Goal: Use online tool/utility: Utilize a website feature to perform a specific function

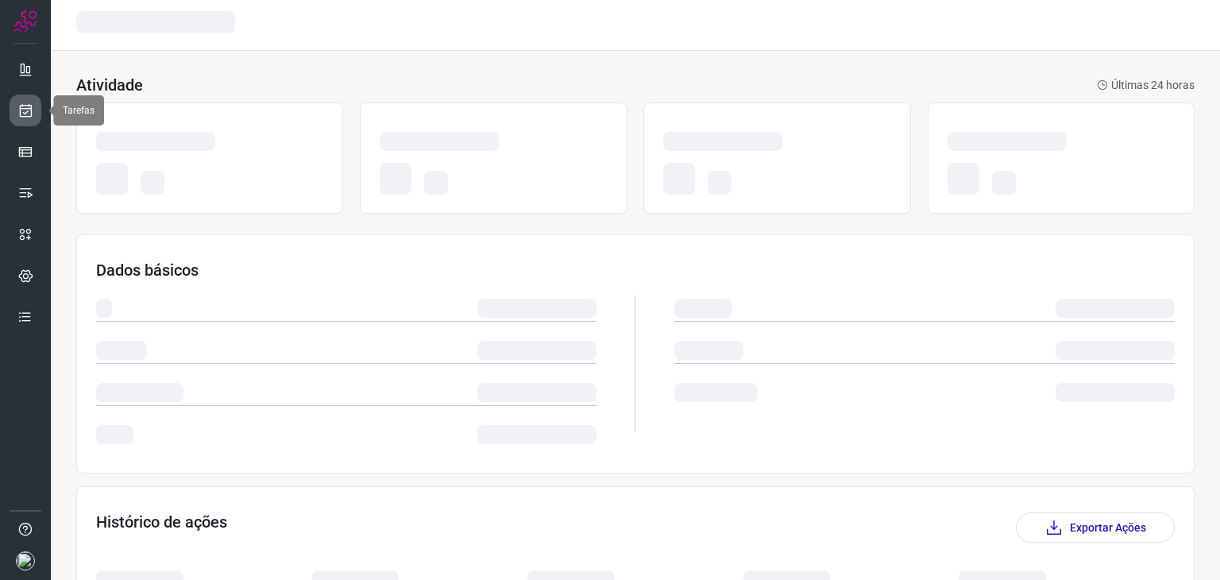
drag, startPoint x: 0, startPoint y: 0, endPoint x: 25, endPoint y: 111, distance: 113.9
click at [24, 109] on icon at bounding box center [25, 110] width 17 height 16
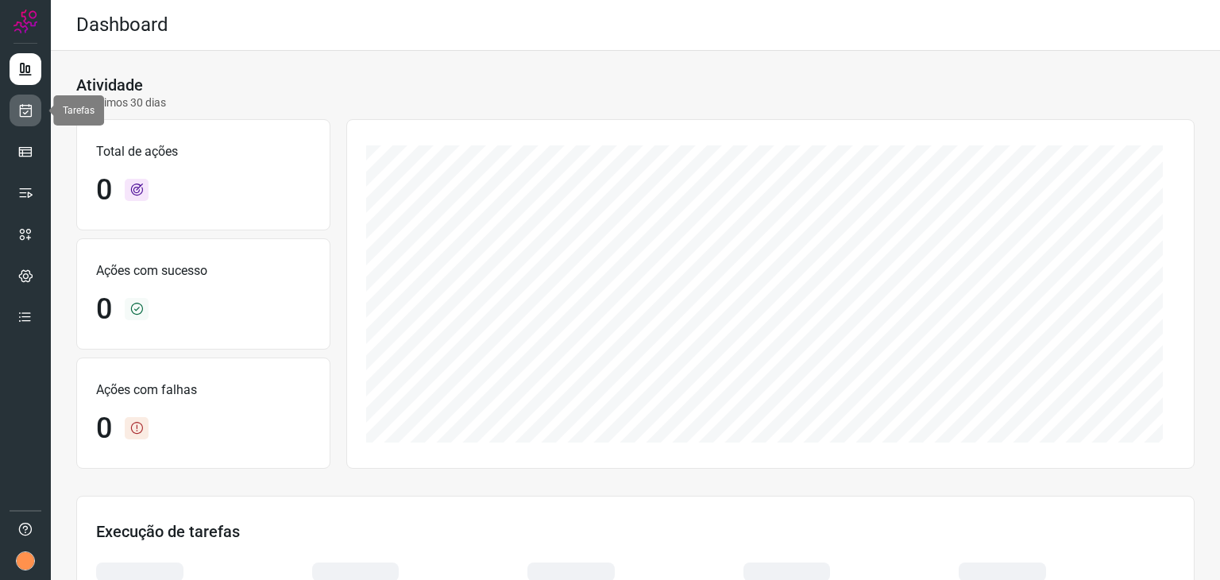
click at [38, 110] on link at bounding box center [26, 110] width 32 height 32
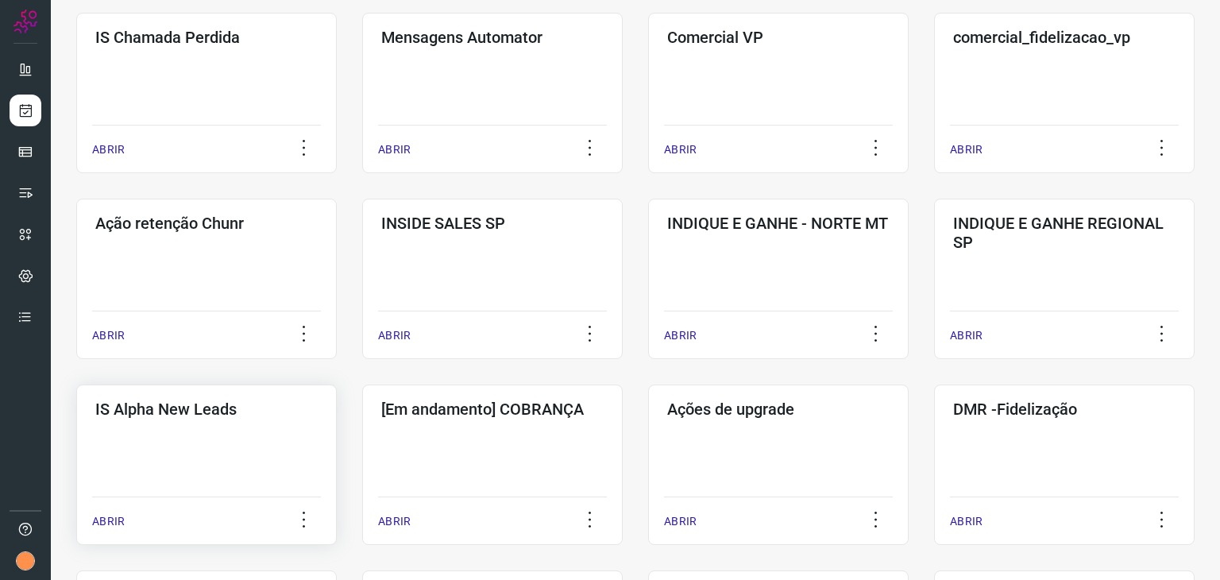
scroll to position [397, 0]
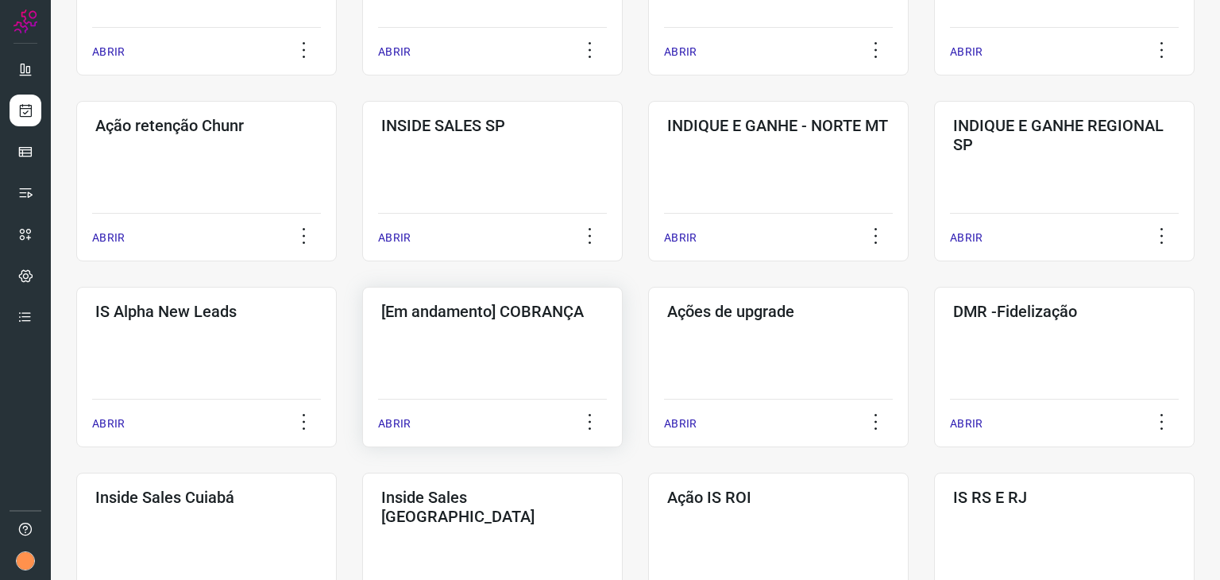
click at [534, 320] on h3 "[Em andamento] COBRANÇA" at bounding box center [492, 311] width 222 height 19
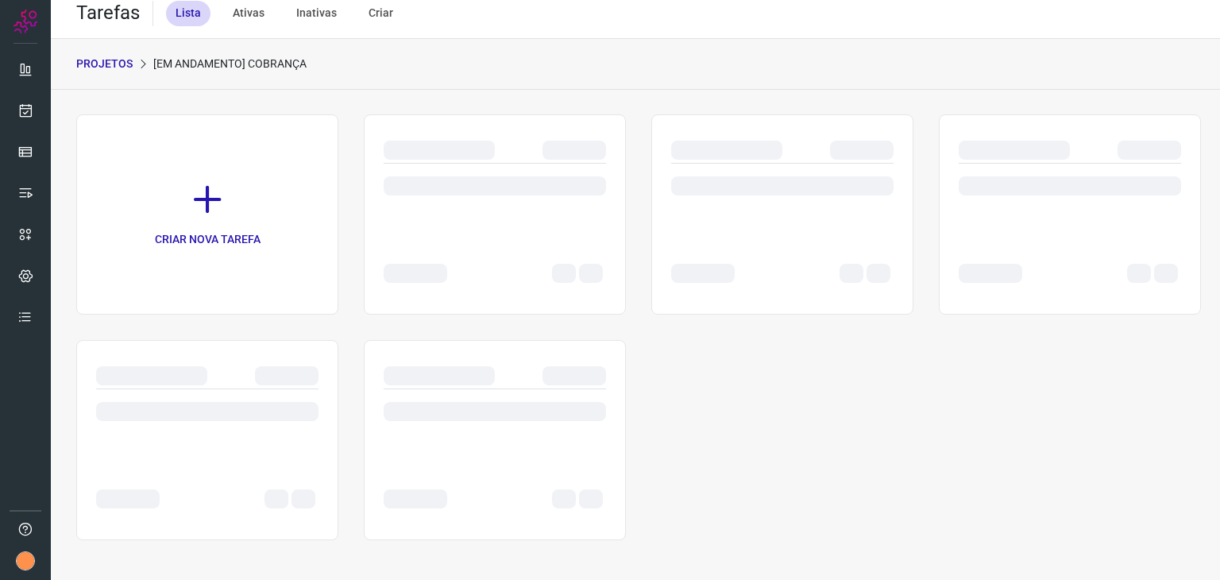
scroll to position [12, 0]
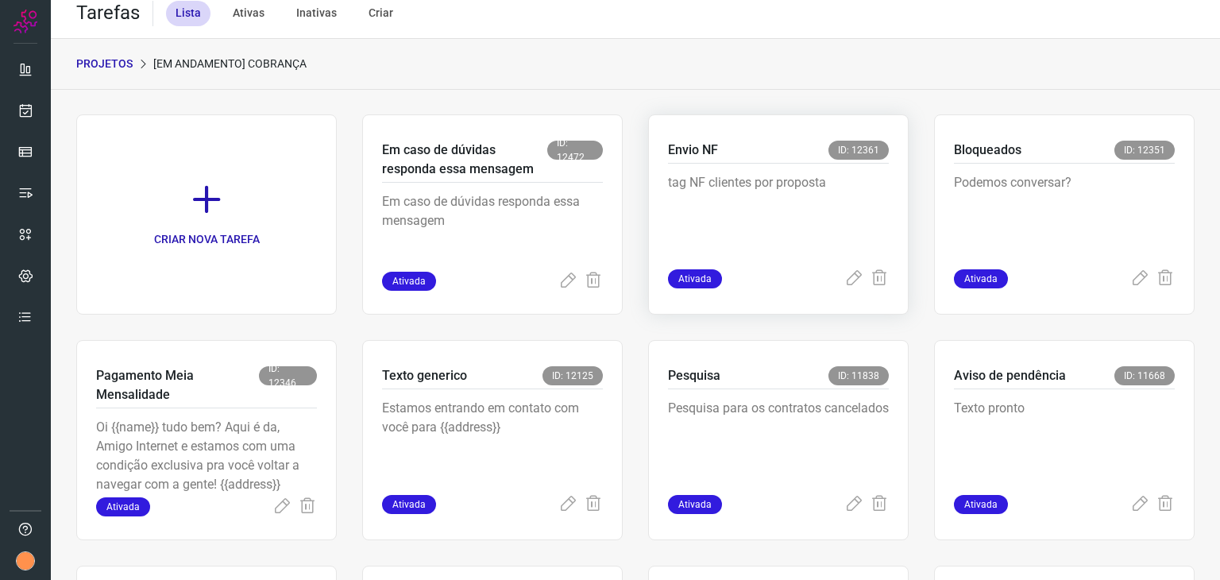
click at [794, 182] on p "tag NF clientes por proposta" at bounding box center [778, 212] width 221 height 79
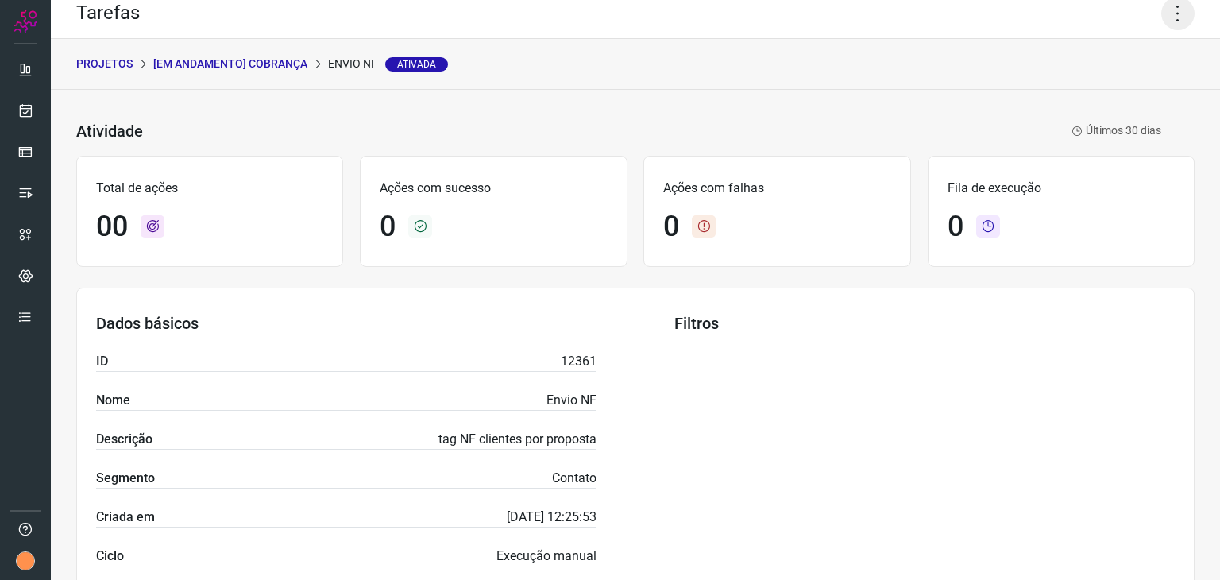
click at [1161, 25] on icon at bounding box center [1177, 13] width 33 height 33
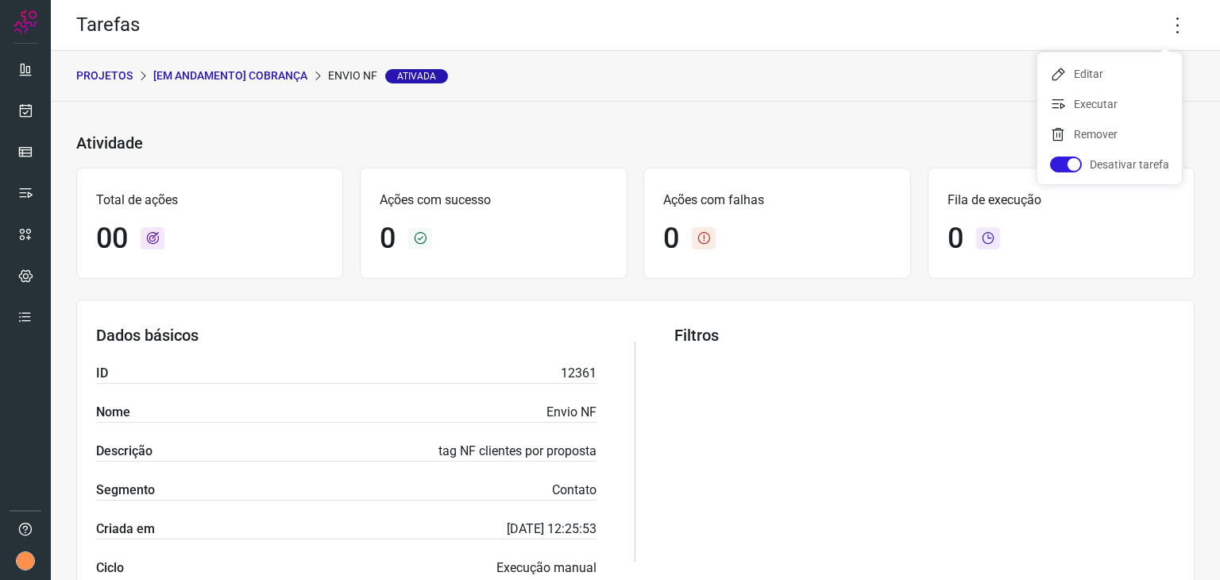
click at [290, 81] on p "[Em andamento] COBRANÇA" at bounding box center [230, 75] width 154 height 17
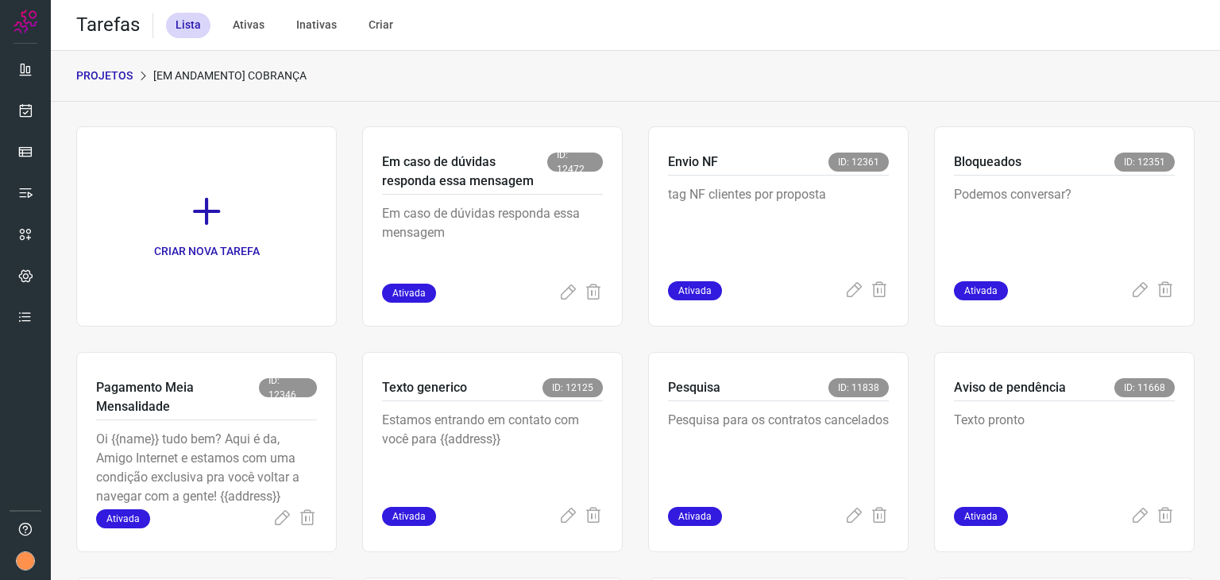
click at [118, 76] on p "PROJETOS" at bounding box center [104, 75] width 56 height 17
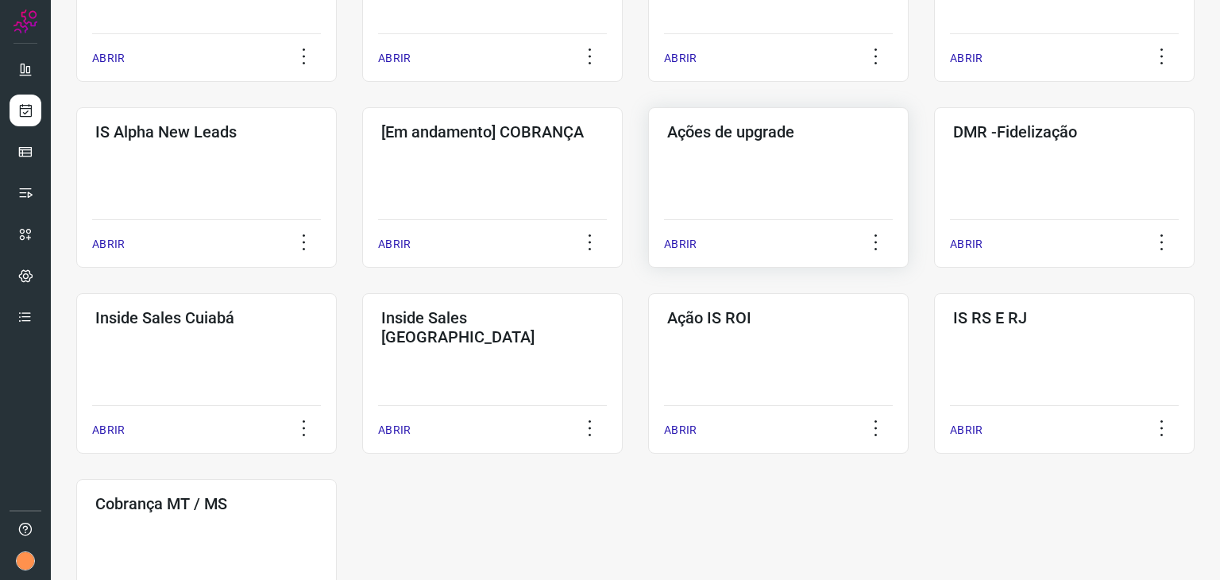
scroll to position [714, 0]
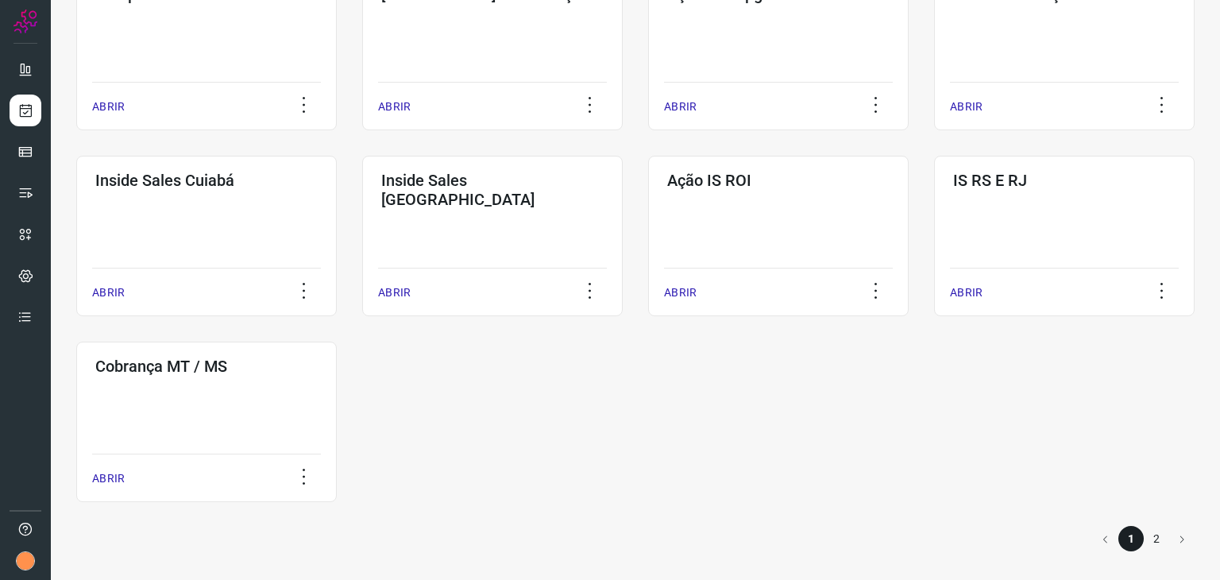
click at [1143, 533] on li "2" at bounding box center [1155, 538] width 25 height 25
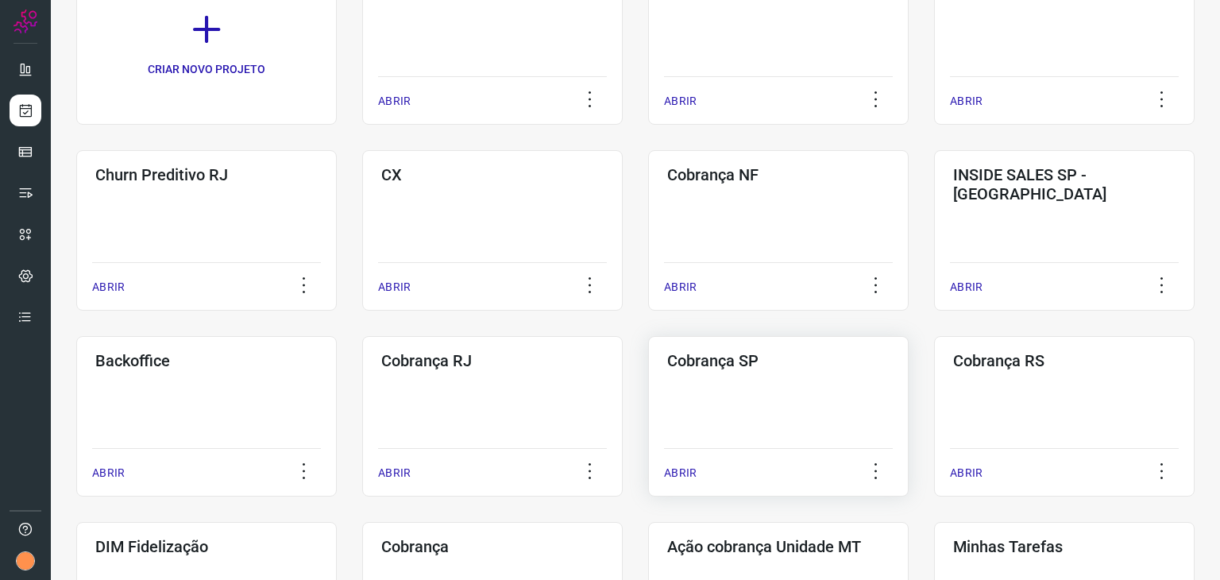
scroll to position [159, 0]
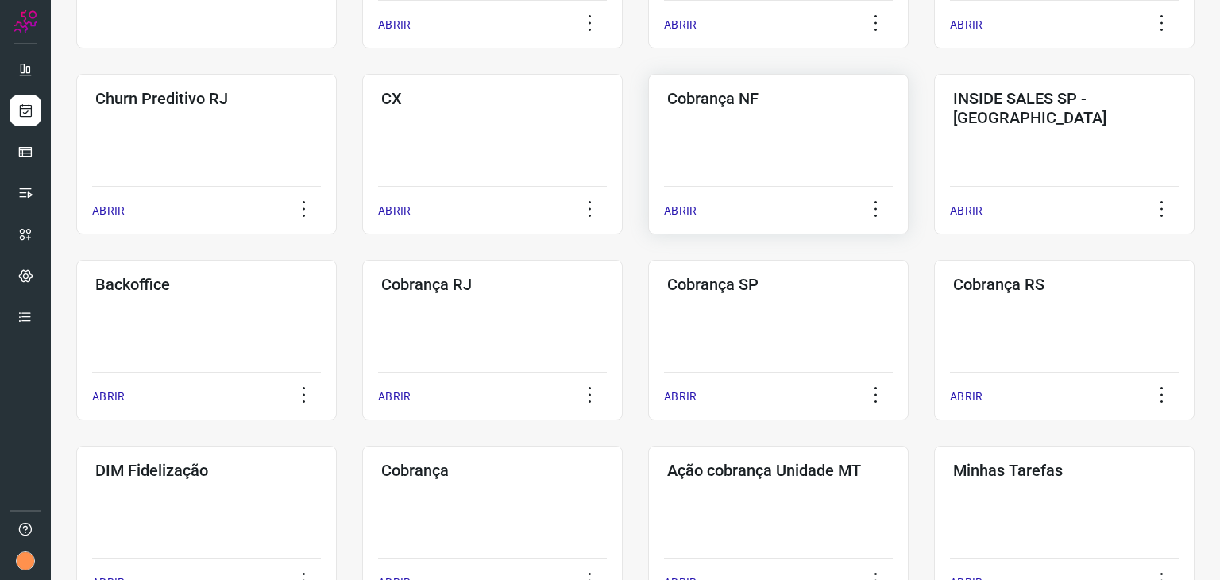
click at [934, 141] on div "Cobrança NF ABRIR" at bounding box center [1064, 154] width 260 height 160
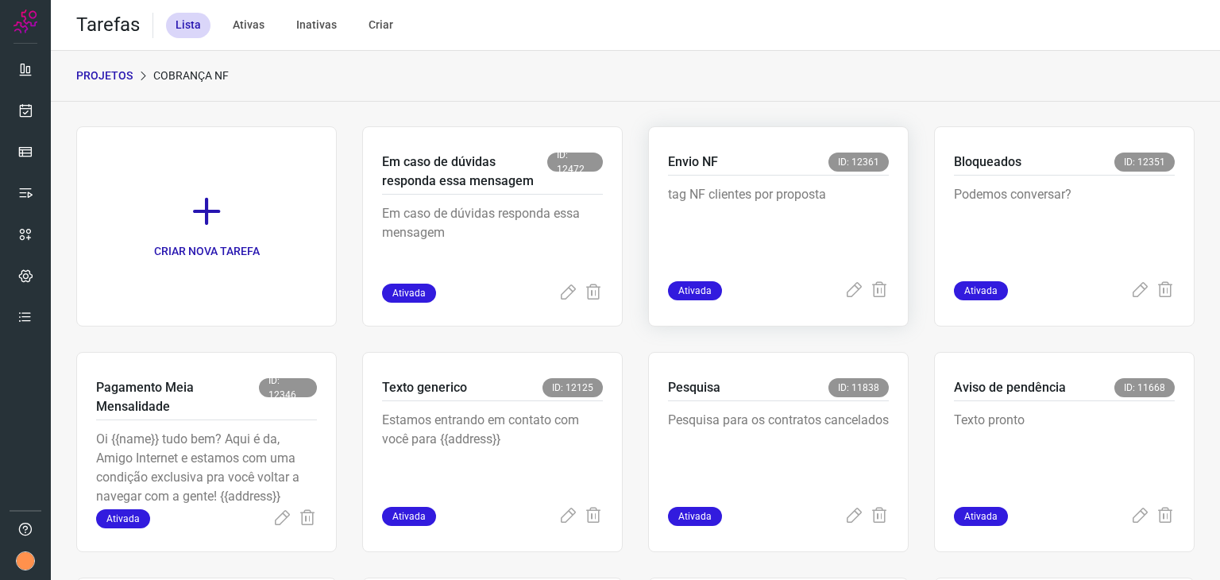
click at [814, 204] on p "tag NF clientes por proposta" at bounding box center [778, 224] width 221 height 79
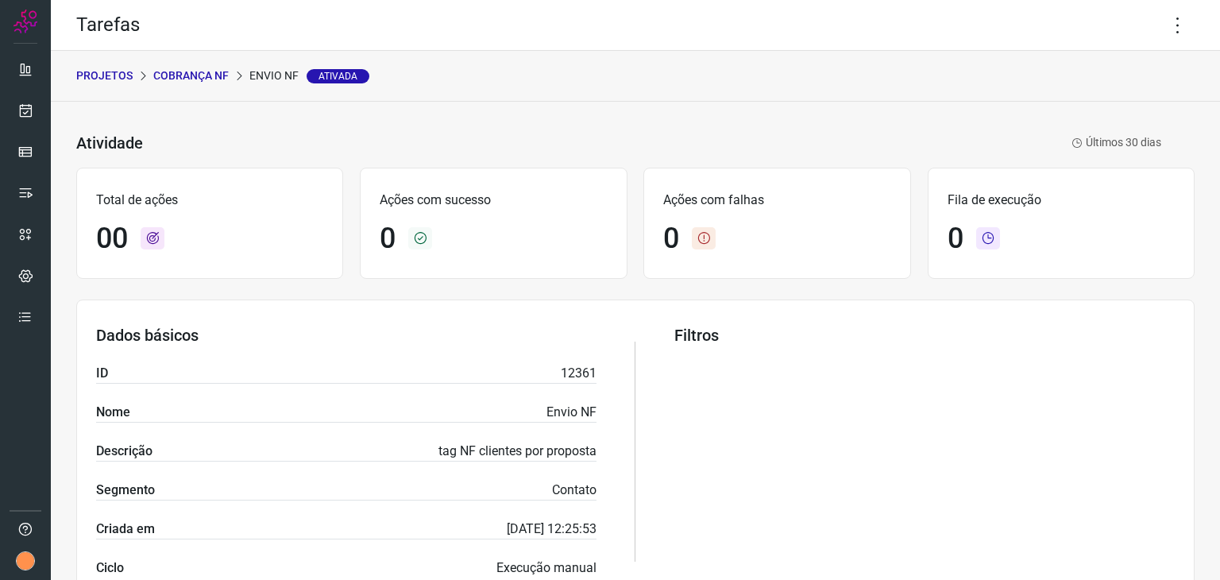
click at [221, 81] on p "Cobrança NF" at bounding box center [190, 75] width 75 height 17
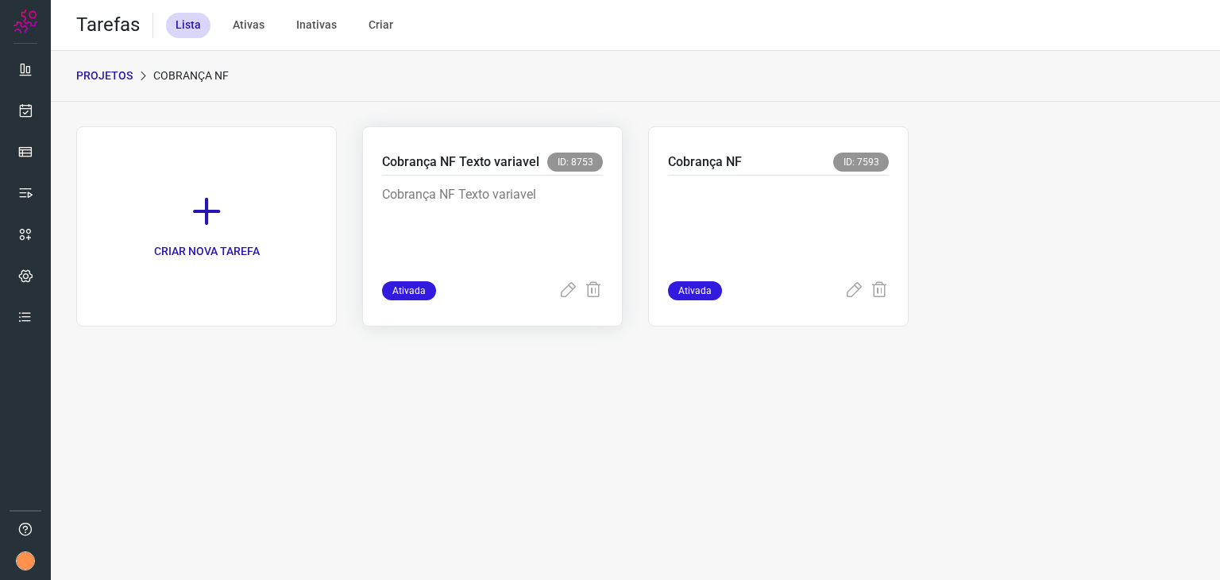
click at [450, 162] on p "Cobrança NF Texto variavel" at bounding box center [460, 161] width 157 height 19
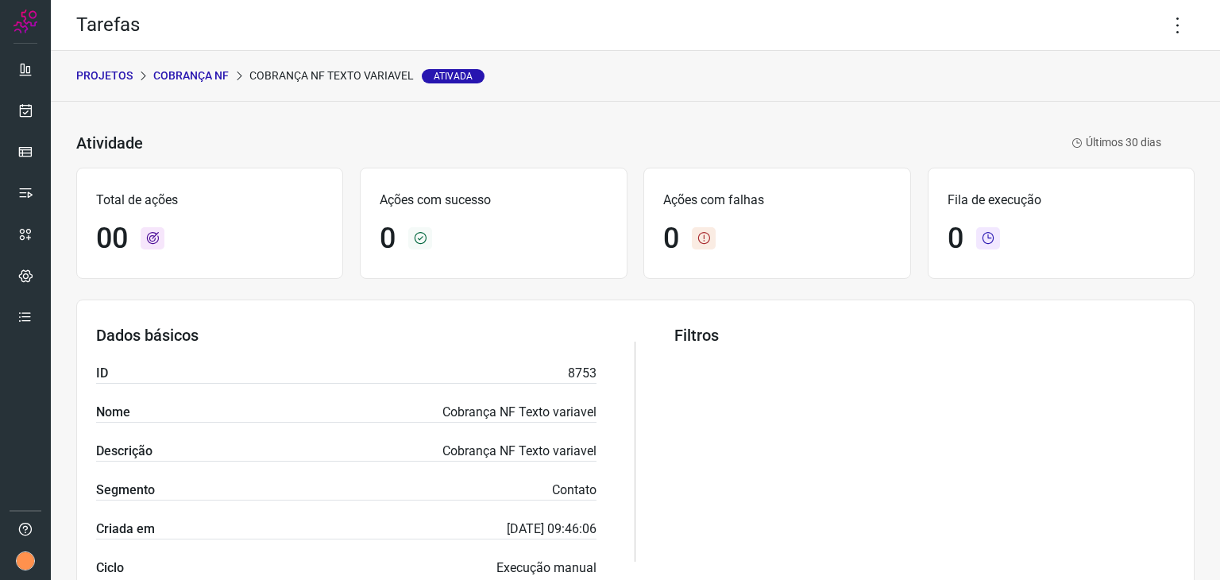
click at [218, 75] on p "Cobrança NF" at bounding box center [190, 75] width 75 height 17
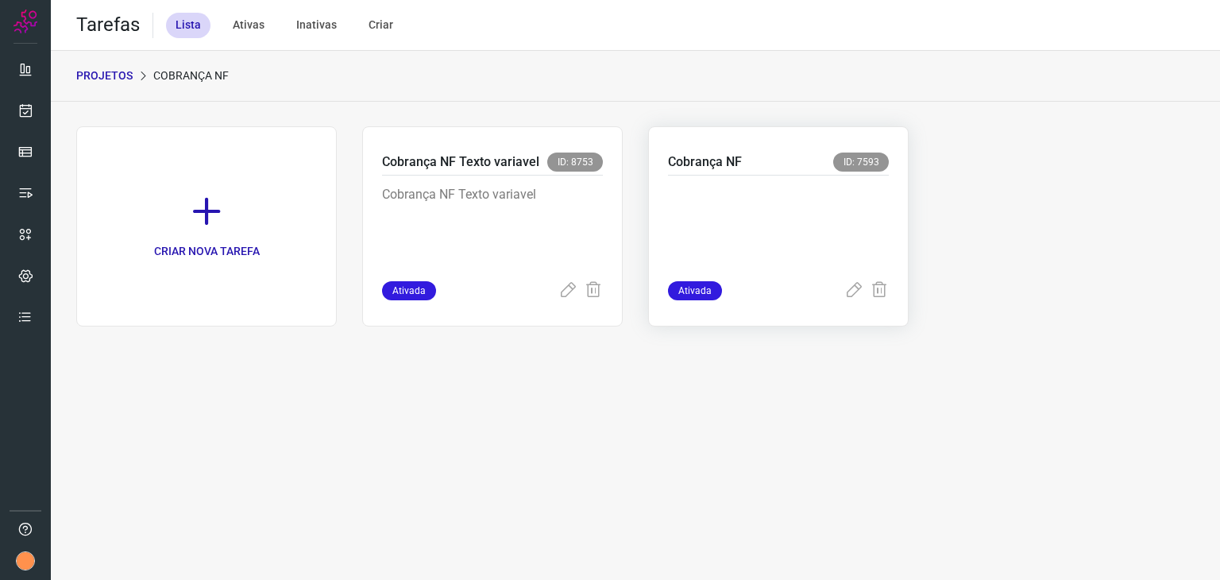
click at [743, 179] on div at bounding box center [778, 228] width 221 height 106
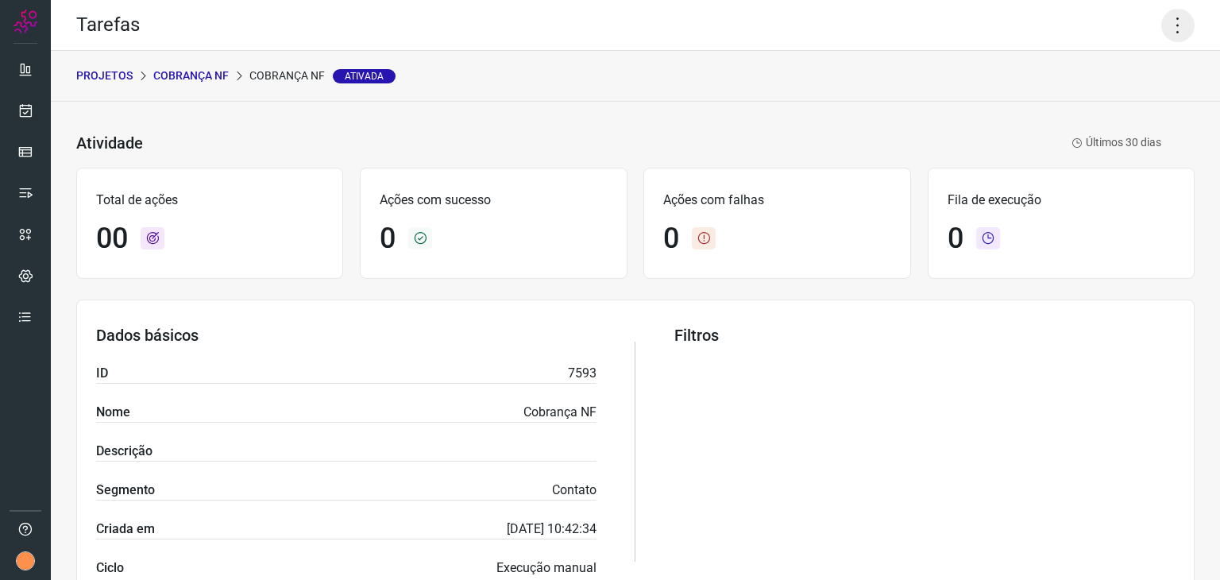
click at [1164, 29] on icon at bounding box center [1177, 25] width 33 height 33
click at [1097, 106] on li "Executar" at bounding box center [1109, 103] width 145 height 25
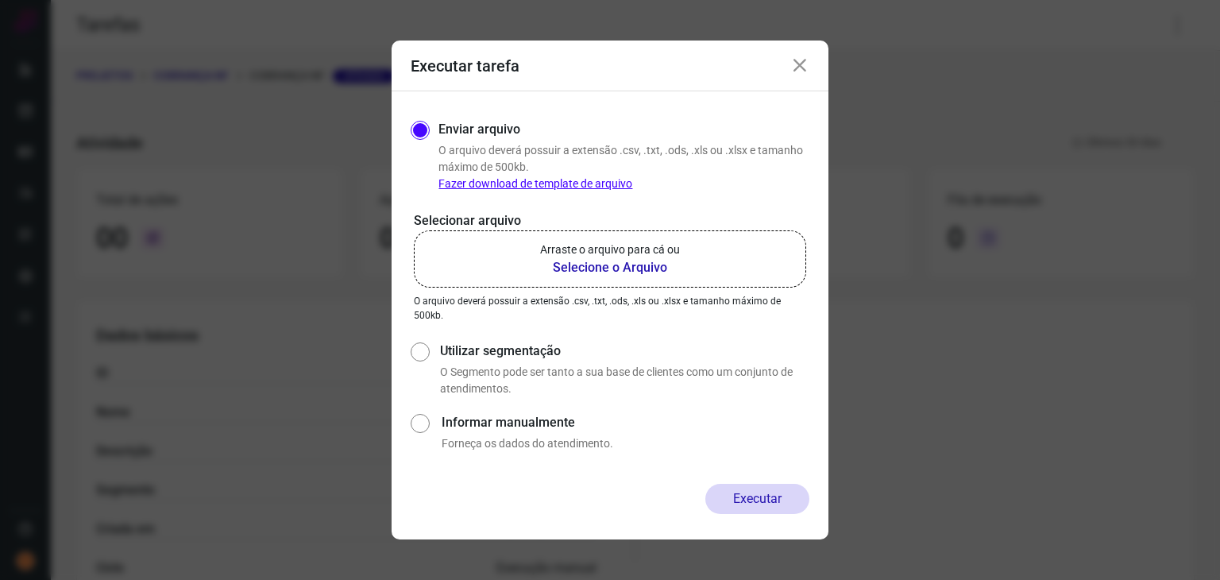
click at [597, 268] on b "Selecione o Arquivo" at bounding box center [610, 267] width 140 height 19
click at [0, 0] on input "Arraste o arquivo para cá ou Selecione o Arquivo" at bounding box center [0, 0] width 0 height 0
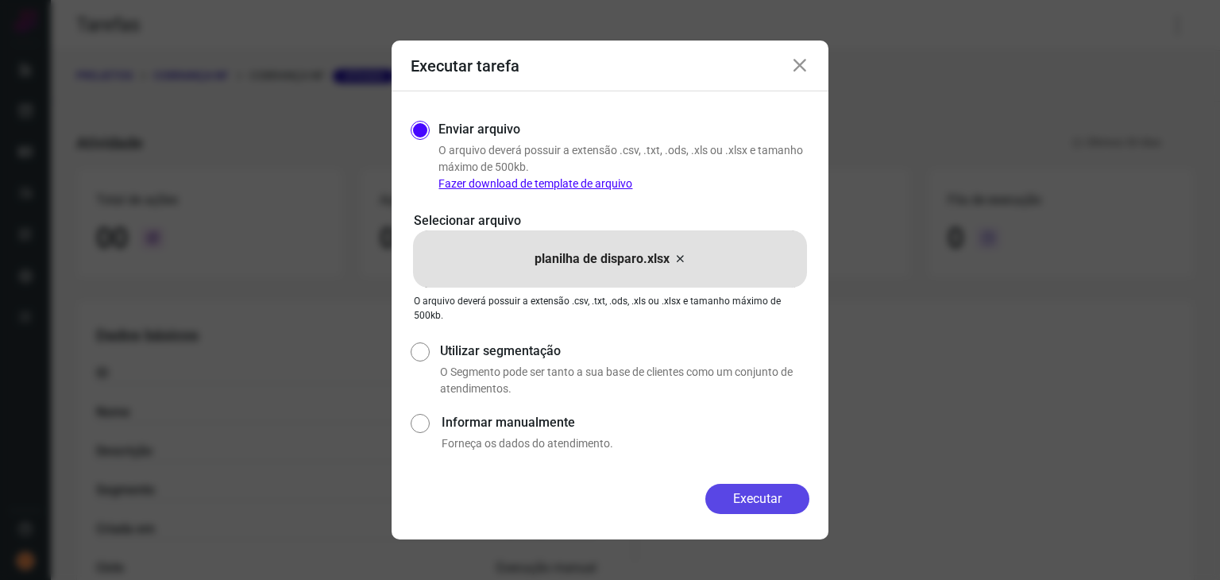
click at [750, 495] on button "Executar" at bounding box center [757, 499] width 104 height 30
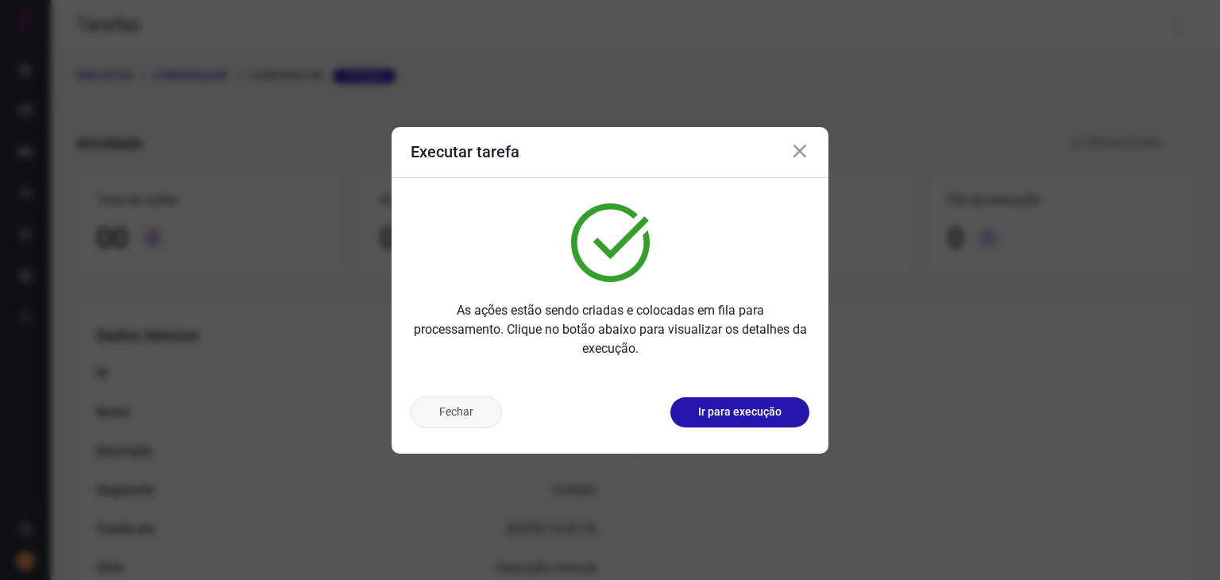
click at [436, 418] on button "Fechar" at bounding box center [456, 412] width 91 height 32
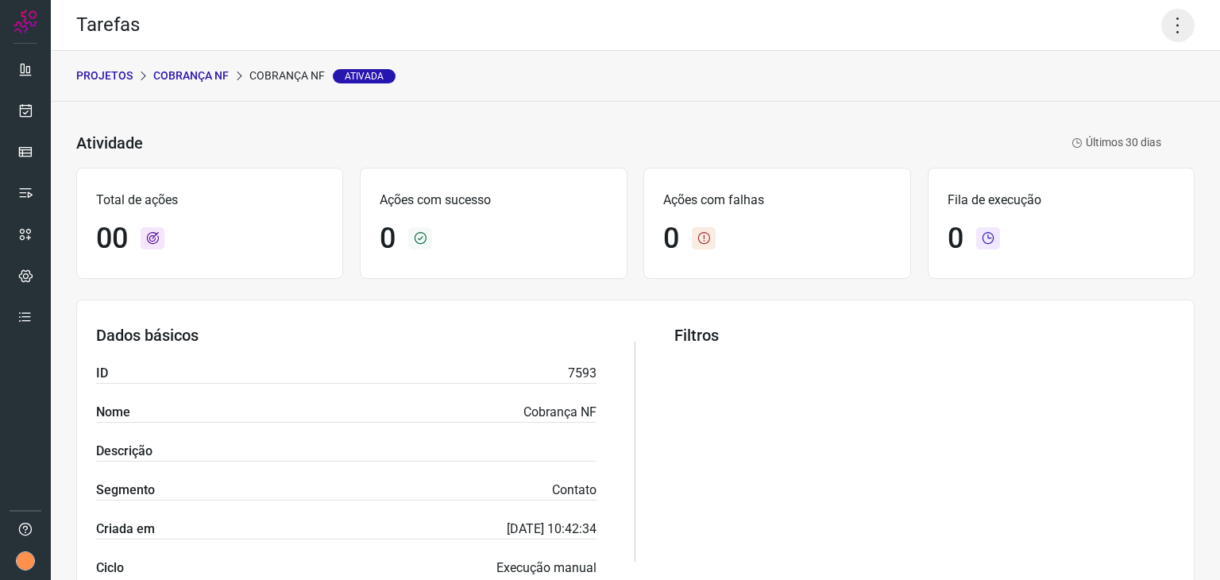
click at [1161, 29] on icon at bounding box center [1177, 25] width 33 height 33
click at [1087, 94] on li "Executar" at bounding box center [1109, 103] width 145 height 25
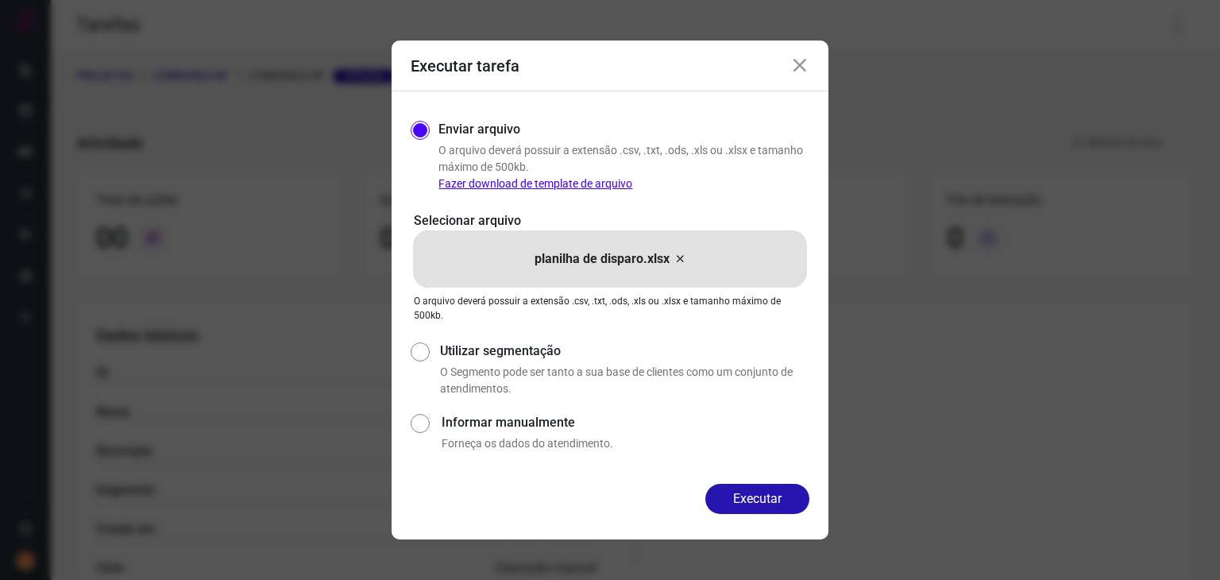
click at [630, 266] on p "planilha de disparo.xlsx" at bounding box center [601, 258] width 135 height 19
click at [0, 0] on input "planilha de disparo.xlsx" at bounding box center [0, 0] width 0 height 0
click at [763, 495] on button "Executar" at bounding box center [757, 499] width 104 height 30
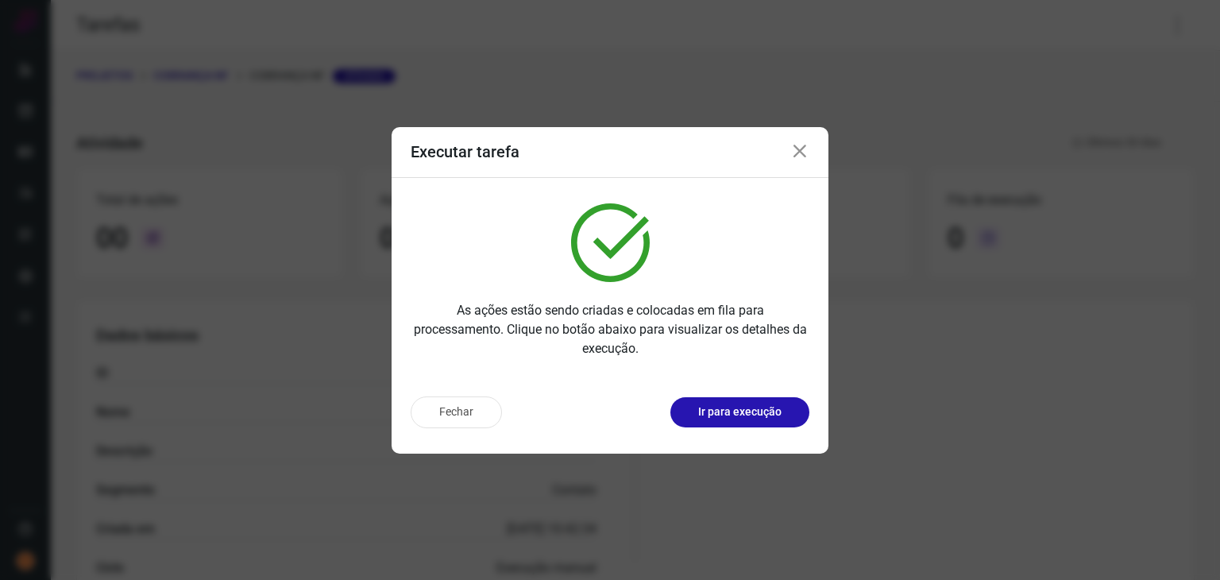
click at [449, 416] on button "Fechar" at bounding box center [456, 412] width 91 height 32
